Goal: Obtain resource: Obtain resource

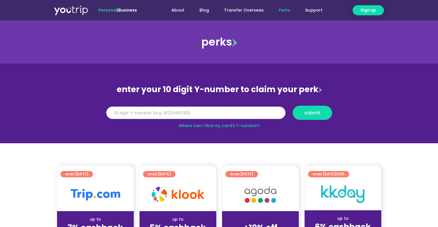
click at [196, 112] on input "Y Number" at bounding box center [195, 113] width 179 height 13
click at [195, 107] on input "Y Number" at bounding box center [195, 113] width 179 height 13
type input "8187204345"
click at [304, 116] on button "submit" at bounding box center [312, 113] width 39 height 14
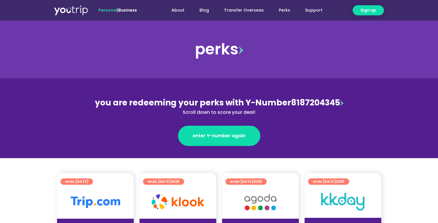
click at [240, 54] on img at bounding box center [240, 50] width 5 height 8
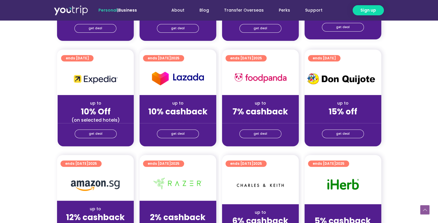
scroll to position [232, 0]
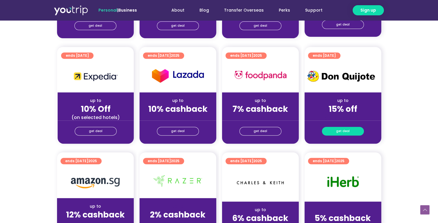
click at [345, 130] on span "get deal" at bounding box center [343, 131] width 14 height 8
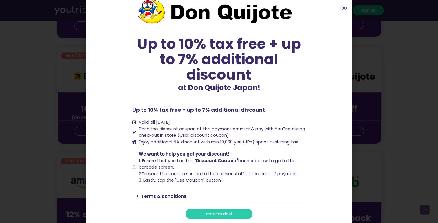
scroll to position [260, 0]
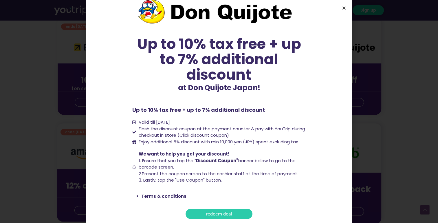
click at [342, 9] on icon "Close" at bounding box center [344, 8] width 4 height 4
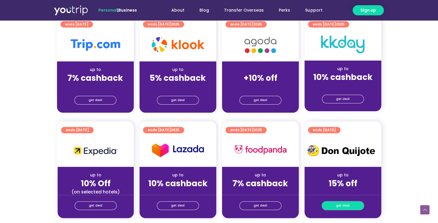
scroll to position [87, 0]
